Goal: Entertainment & Leisure: Browse casually

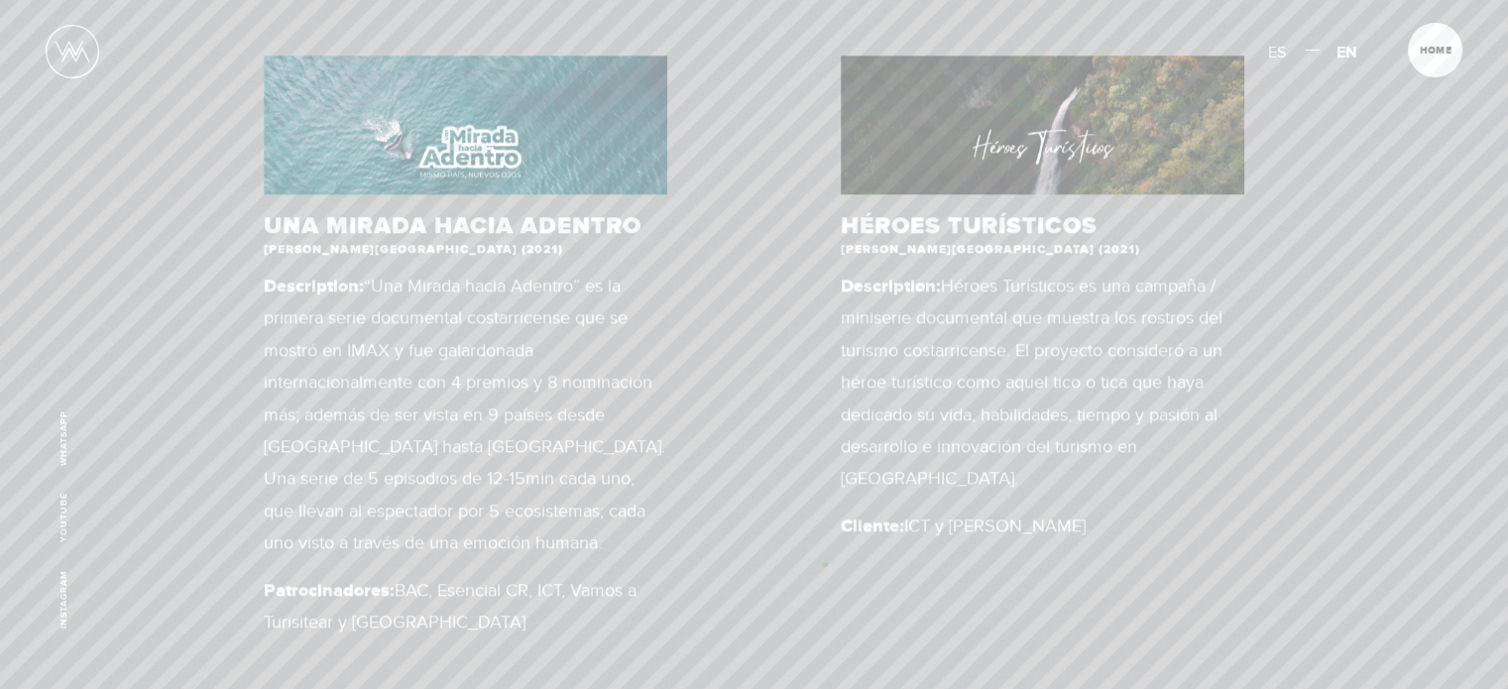
scroll to position [702, 0]
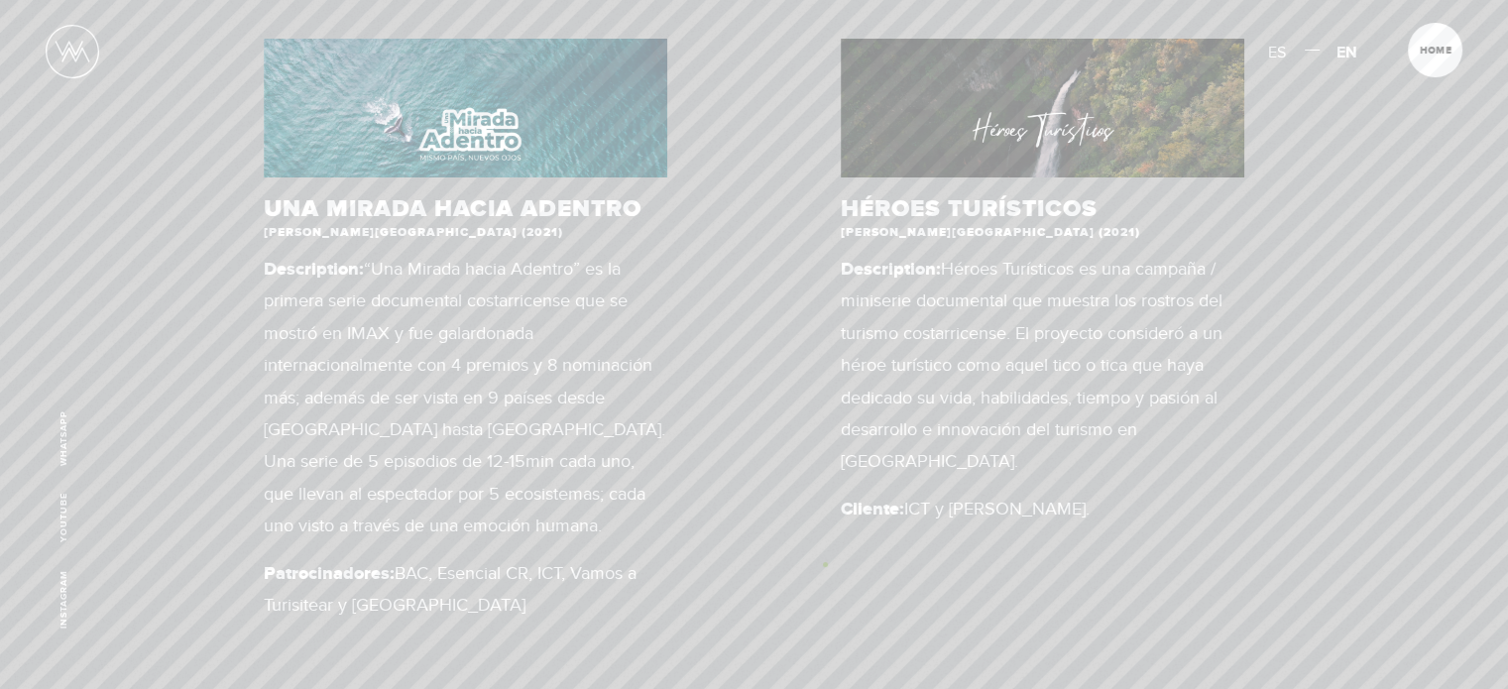
click at [825, 564] on div "UNA MIRADA HACIA ADENTRO [PERSON_NAME][GEOGRAPHIC_DATA] (2021) Description: “Un…" at bounding box center [754, 666] width 1282 height 1472
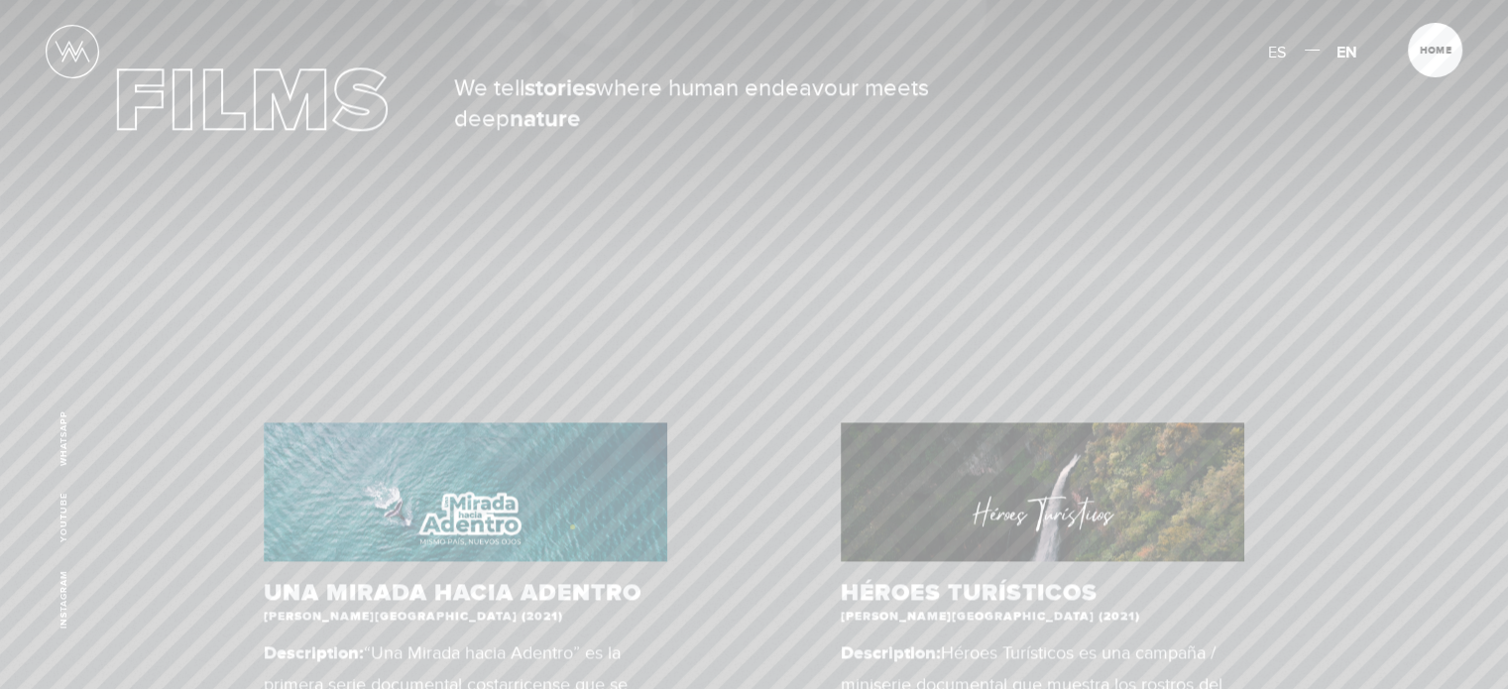
scroll to position [396, 0]
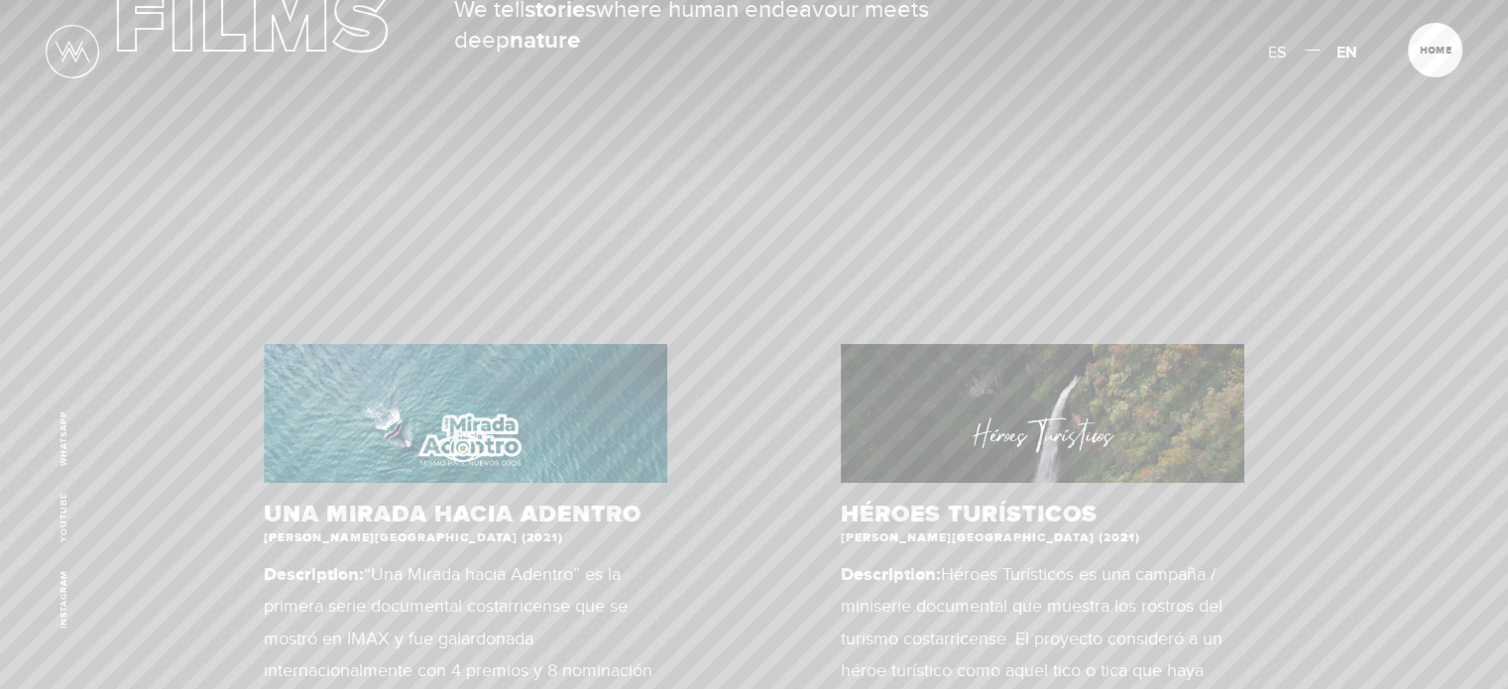
drag, startPoint x: 462, startPoint y: 448, endPoint x: 361, endPoint y: 443, distance: 101.2
click at [361, 443] on figure at bounding box center [465, 413] width 403 height 139
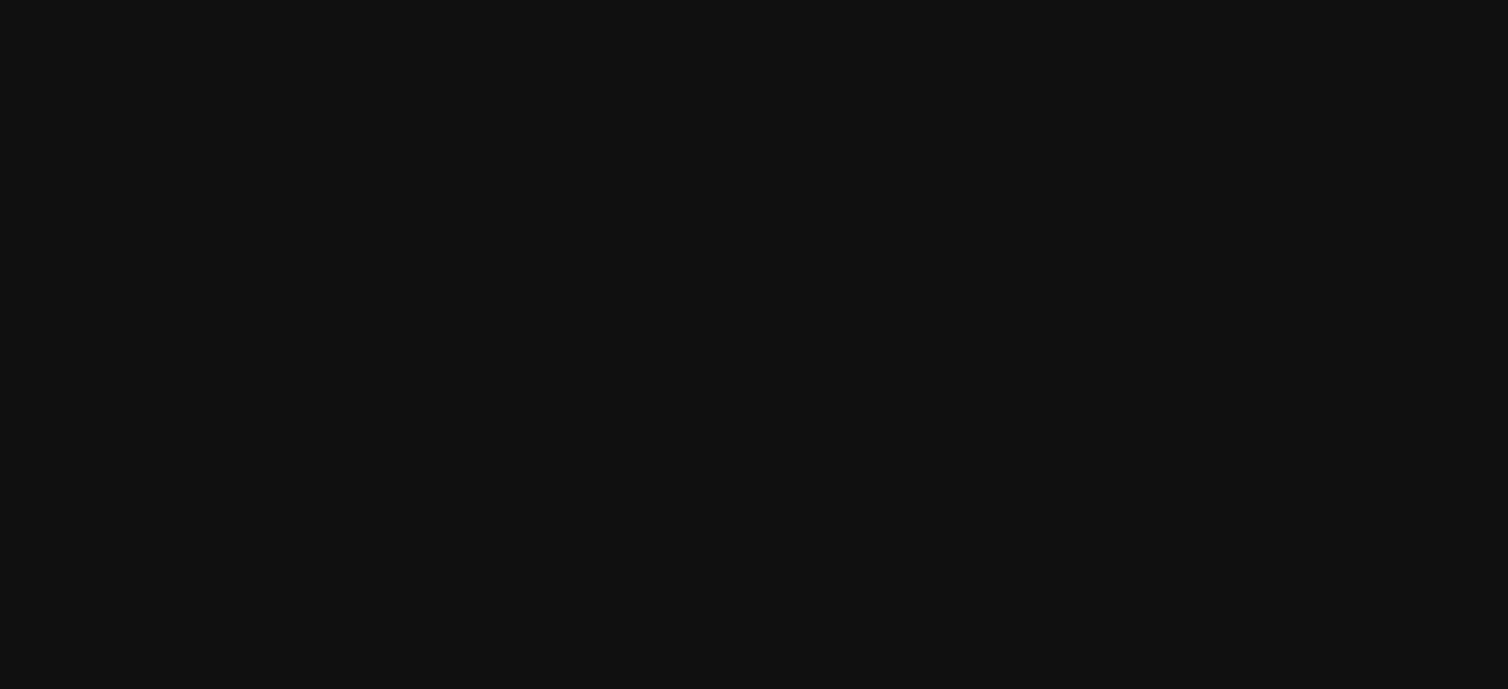
scroll to position [567, 0]
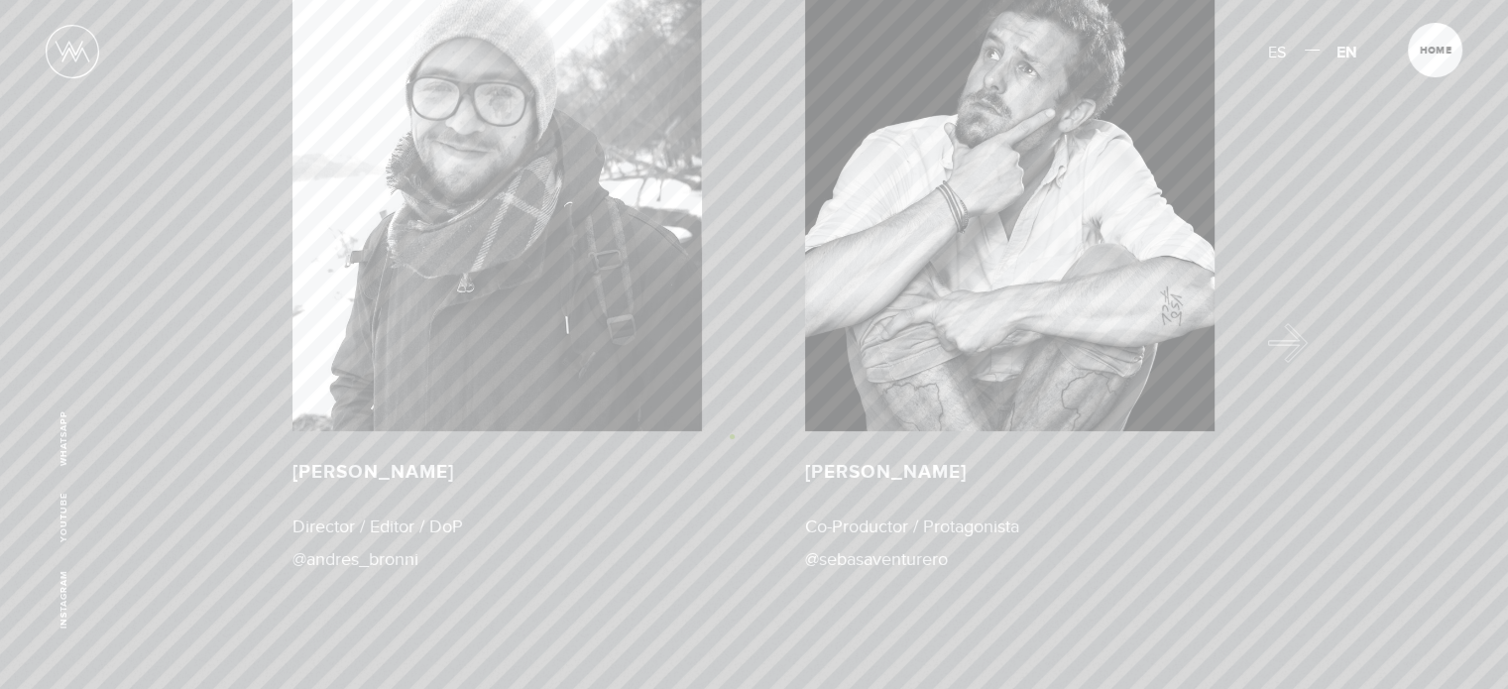
scroll to position [3420, 0]
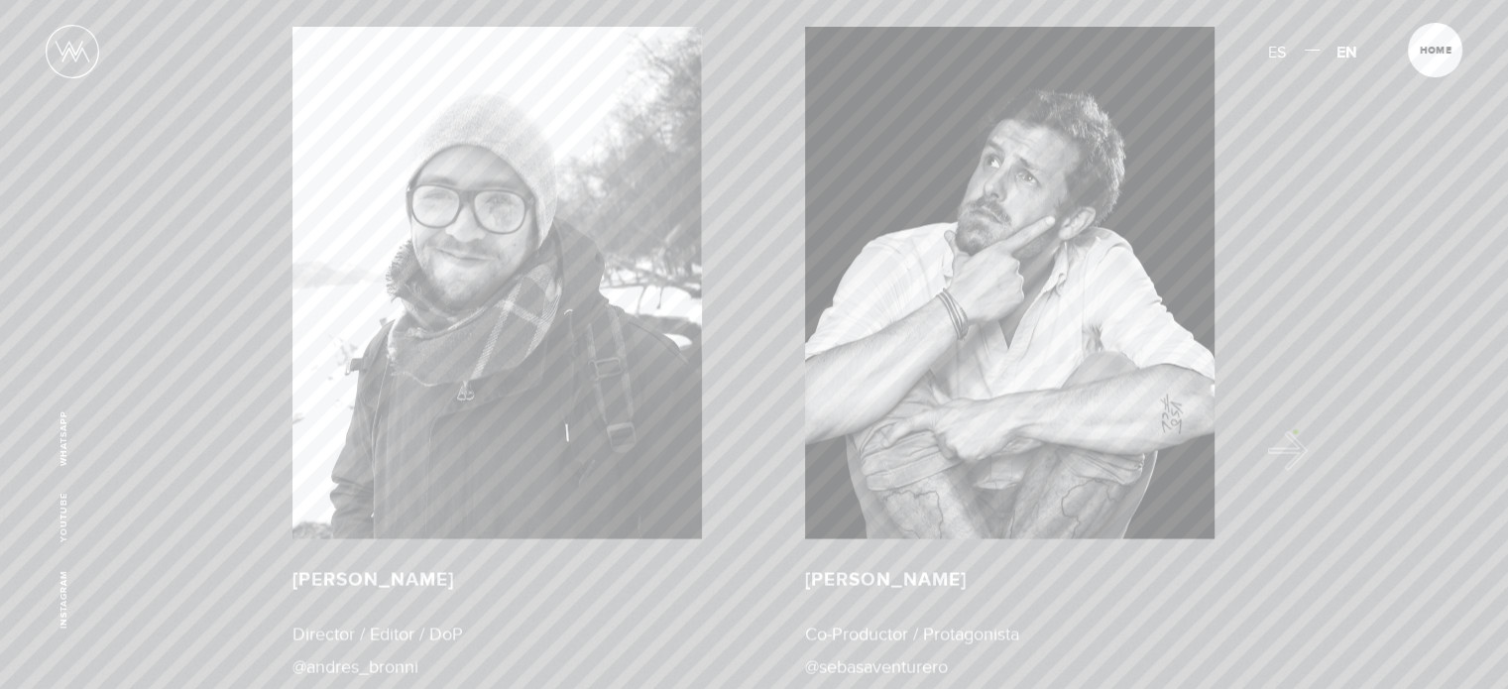
click at [1291, 427] on div "EQUIPO [PERSON_NAME] Director / Editor / DoP @andres_bronni [PERSON_NAME] Co-Pr…" at bounding box center [754, 382] width 1282 height 908
click at [1293, 431] on button "Next" at bounding box center [1295, 451] width 40 height 40
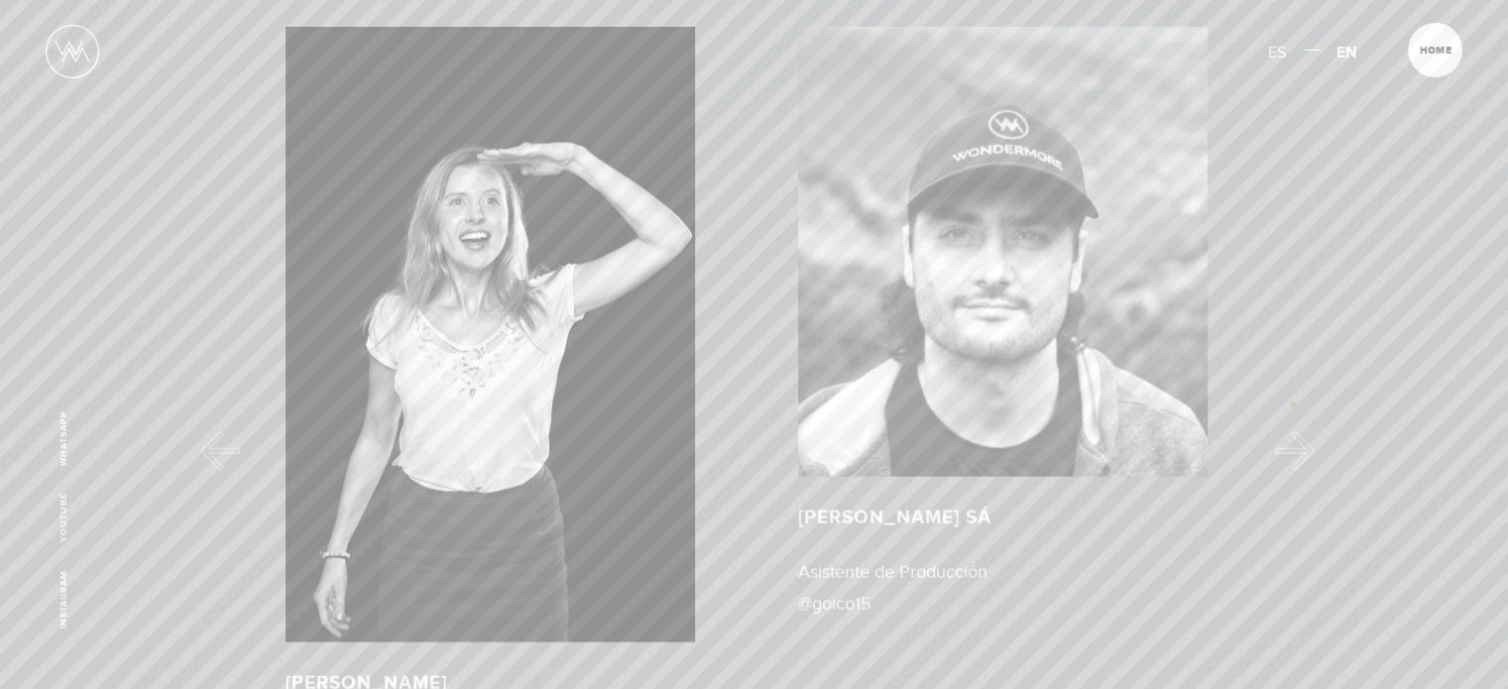
click at [1293, 431] on button "Next" at bounding box center [1295, 451] width 40 height 40
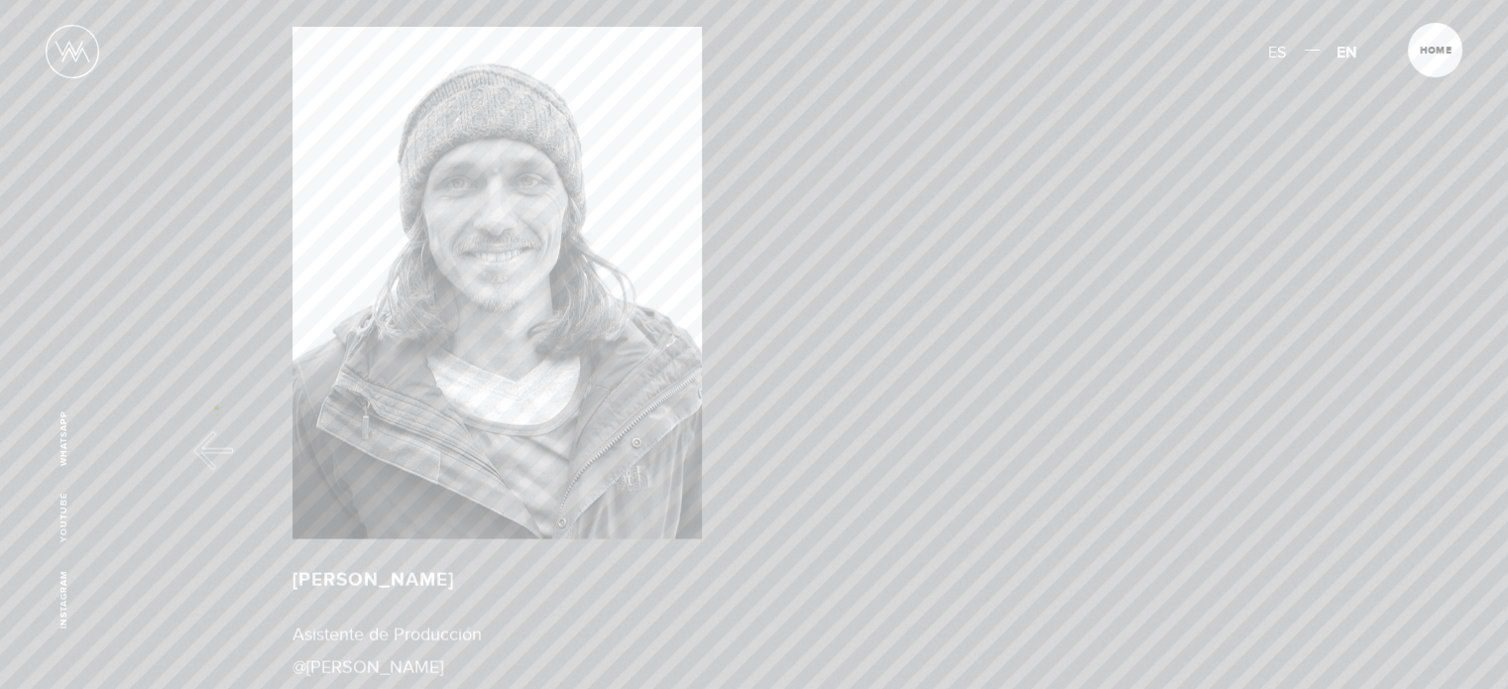
click at [216, 431] on button "Previous" at bounding box center [213, 451] width 40 height 40
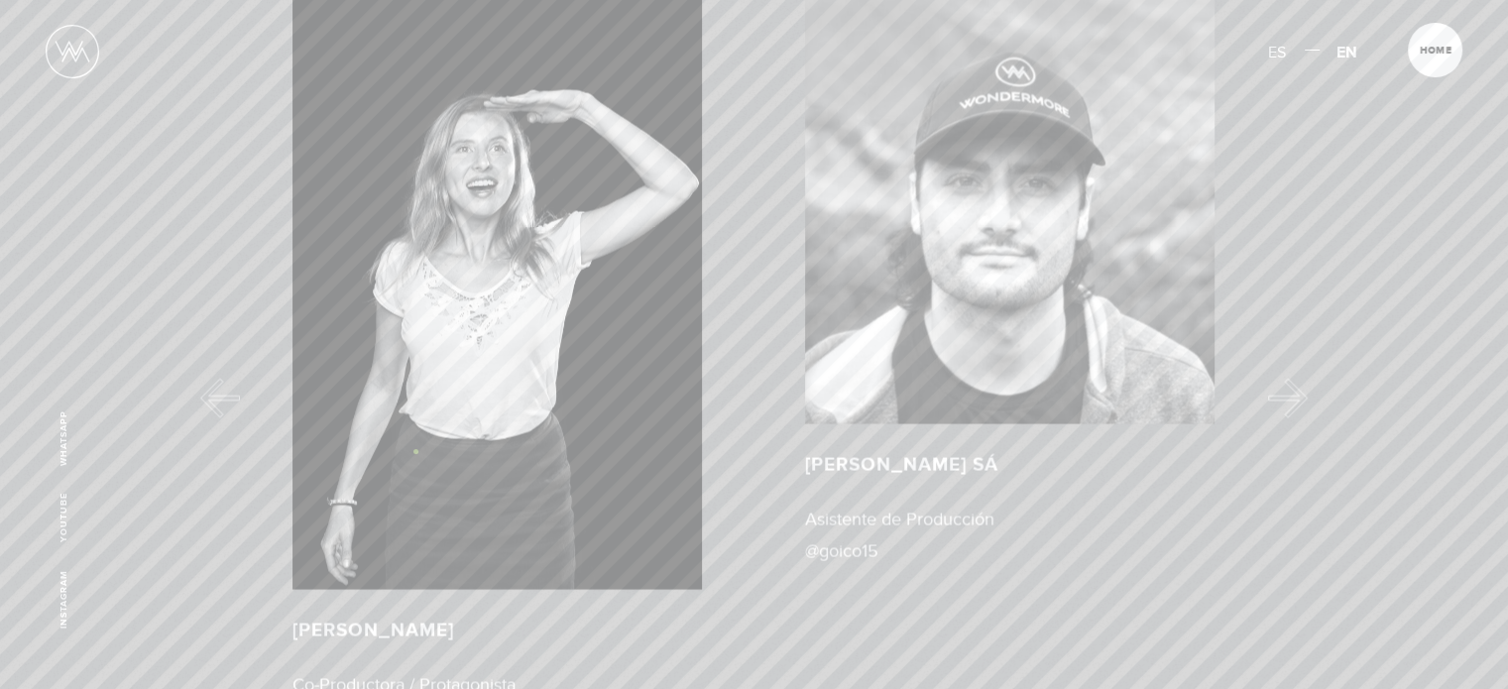
scroll to position [3501, 0]
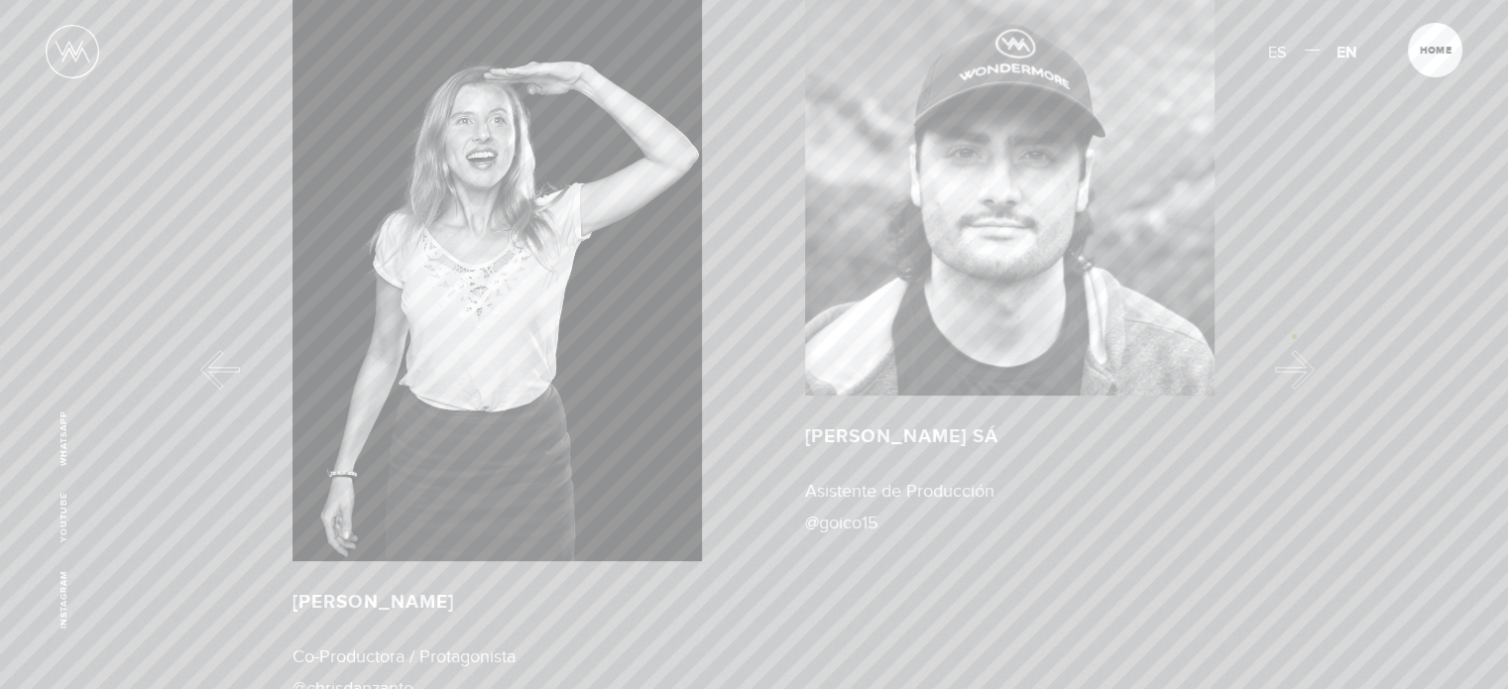
click at [1294, 351] on button "Next" at bounding box center [1295, 371] width 40 height 40
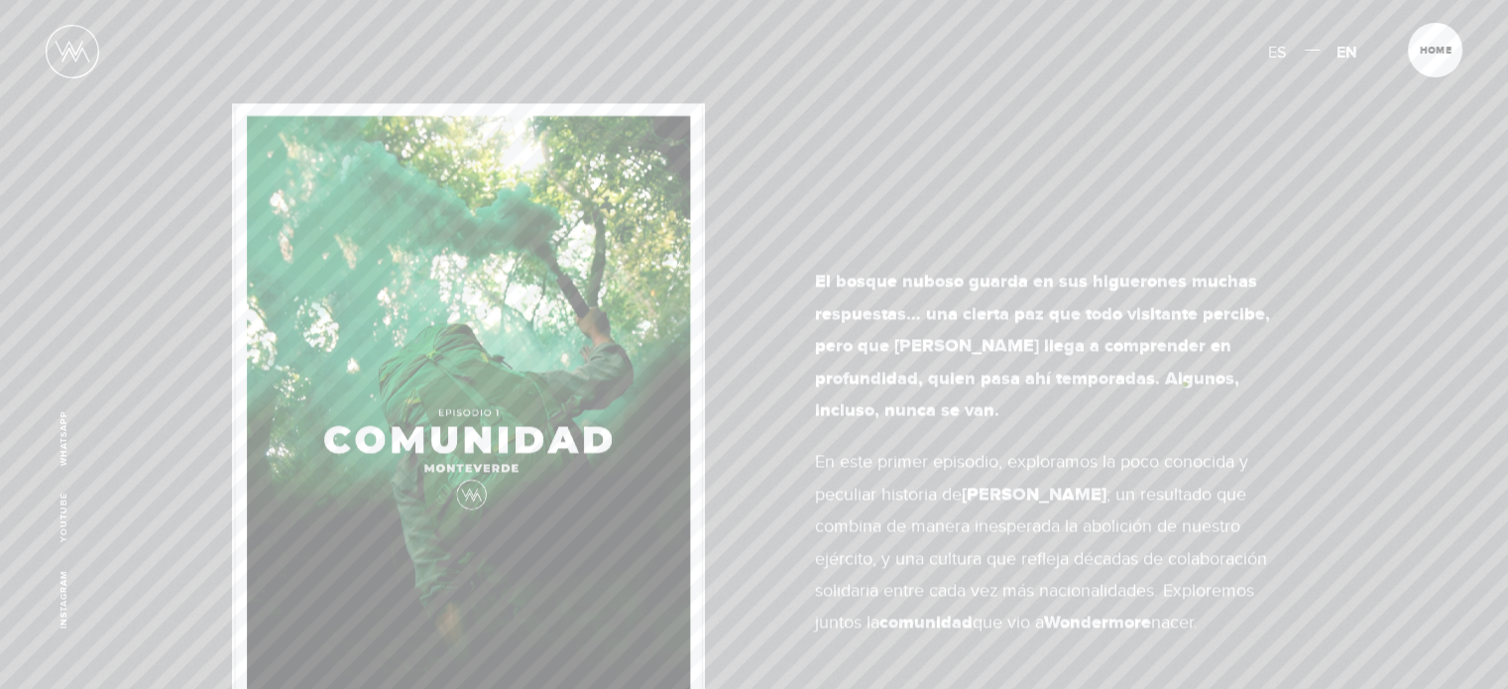
scroll to position [4698, 0]
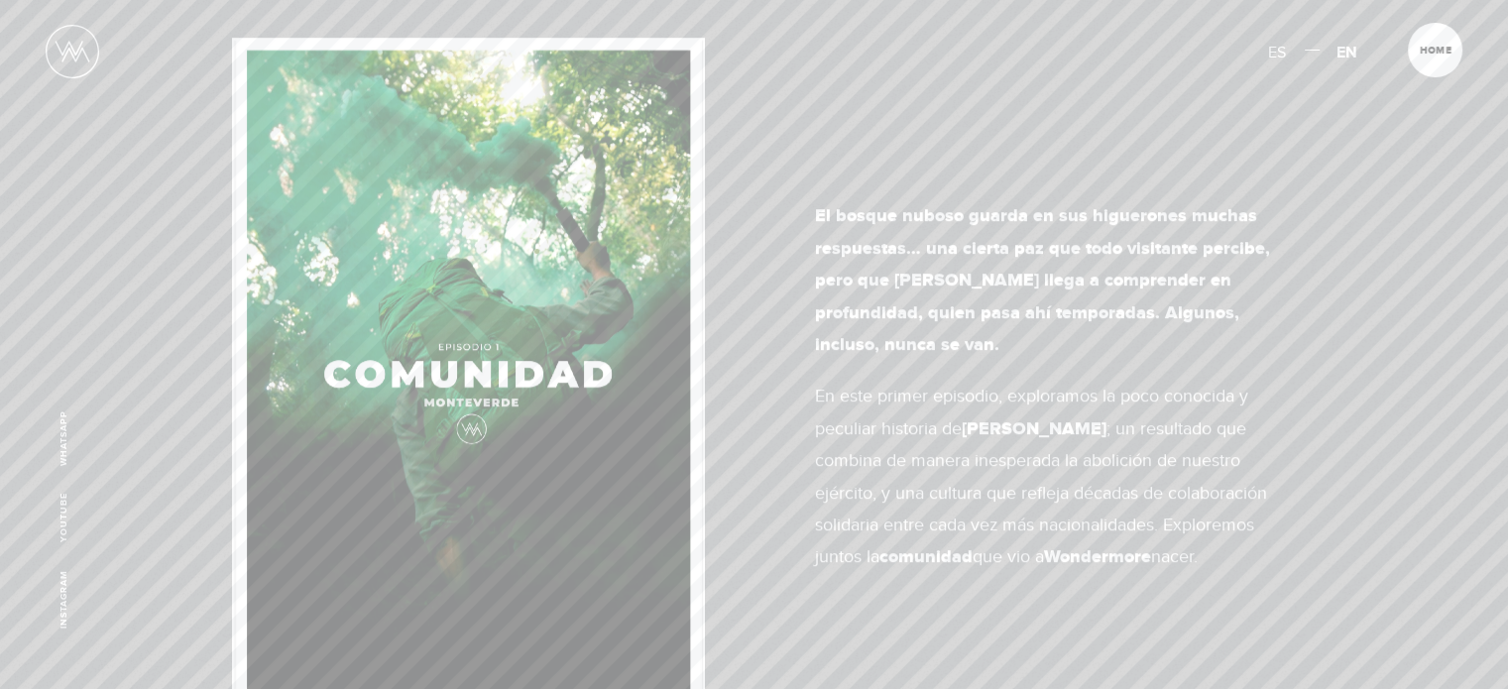
click at [529, 253] on img at bounding box center [468, 386] width 473 height 697
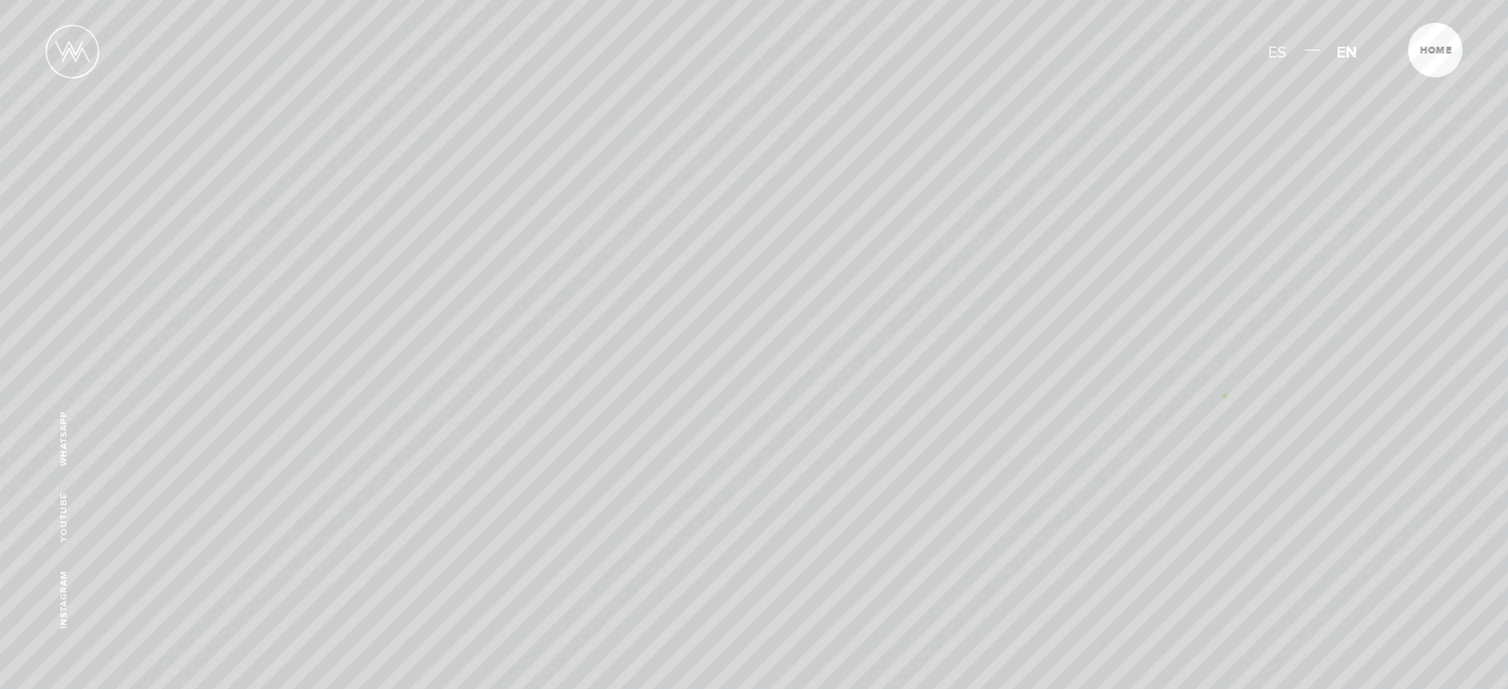
scroll to position [13178, 0]
